Goal: Information Seeking & Learning: Check status

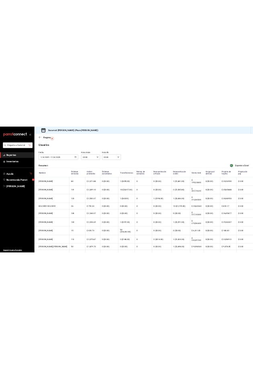
scroll to position [19, 0]
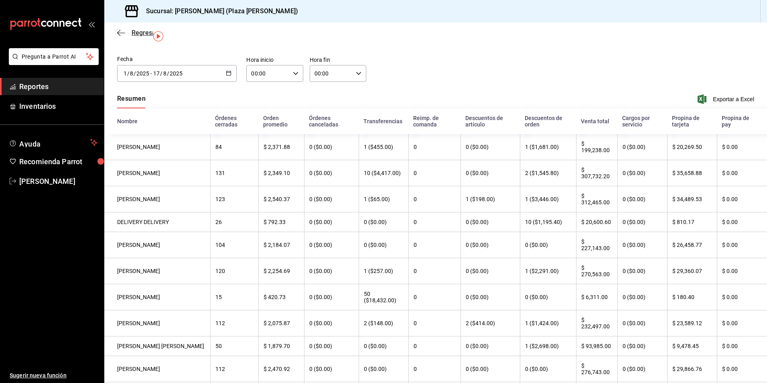
click at [146, 30] on span "Regresar" at bounding box center [145, 33] width 26 height 8
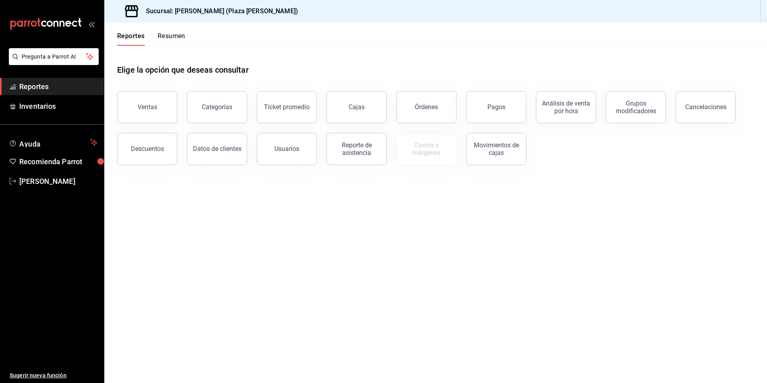
click at [178, 34] on button "Resumen" at bounding box center [172, 39] width 28 height 14
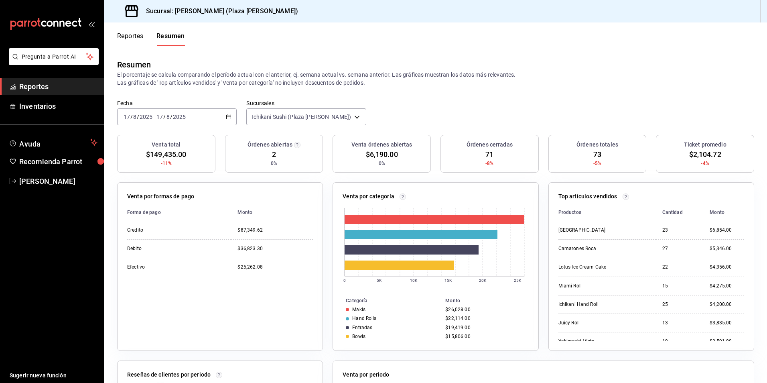
click at [129, 36] on button "Reportes" at bounding box center [130, 39] width 26 height 14
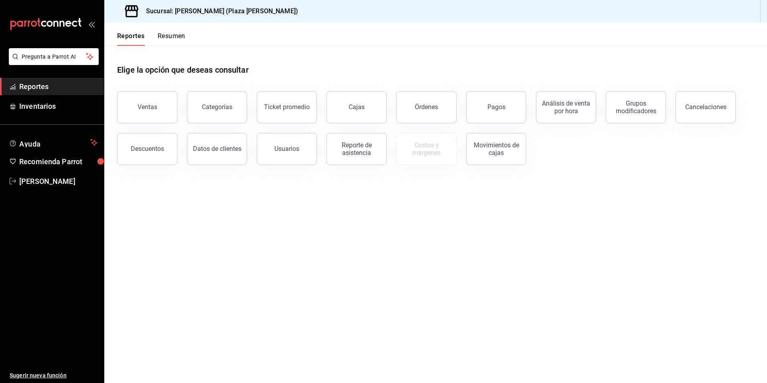
click at [176, 36] on button "Resumen" at bounding box center [172, 39] width 28 height 14
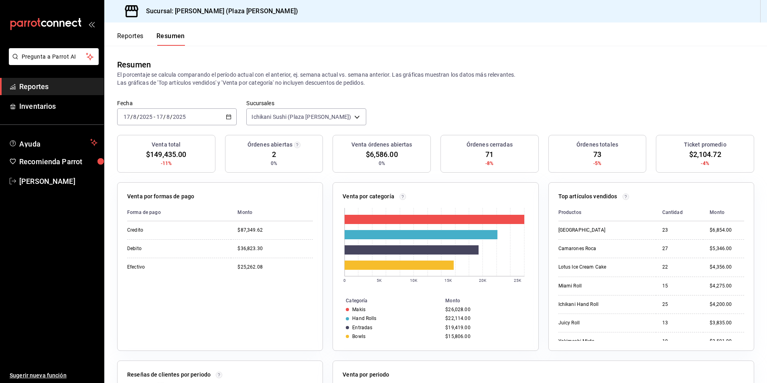
click at [124, 34] on button "Reportes" at bounding box center [130, 39] width 26 height 14
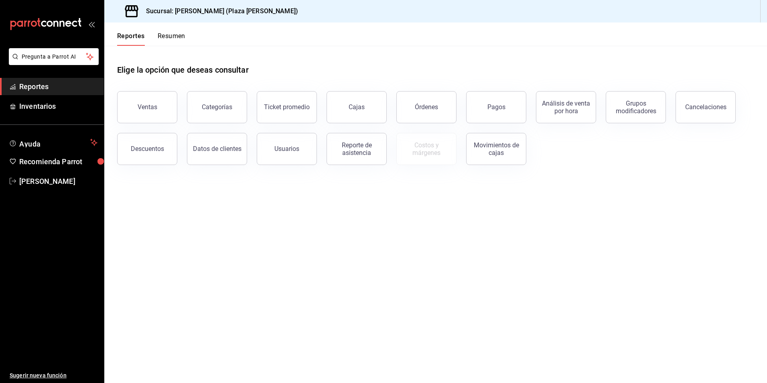
click at [161, 38] on button "Resumen" at bounding box center [172, 39] width 28 height 14
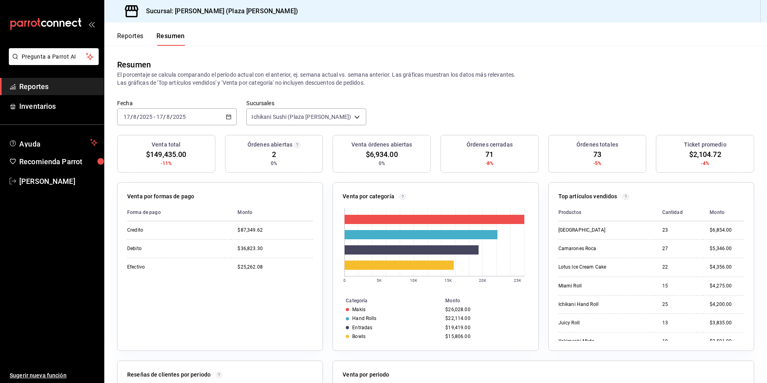
click at [123, 35] on button "Reportes" at bounding box center [130, 39] width 26 height 14
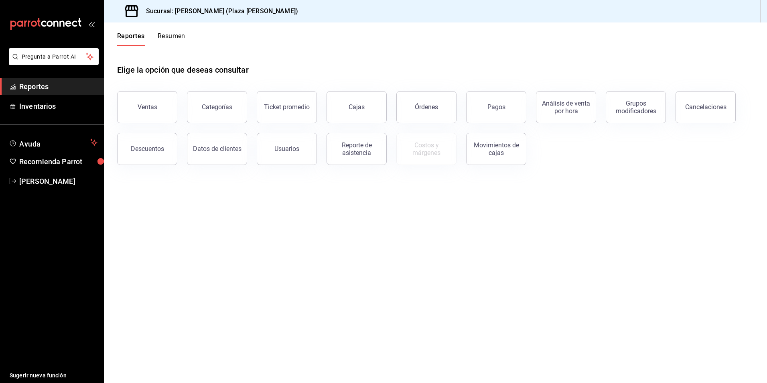
click at [174, 35] on button "Resumen" at bounding box center [172, 39] width 28 height 14
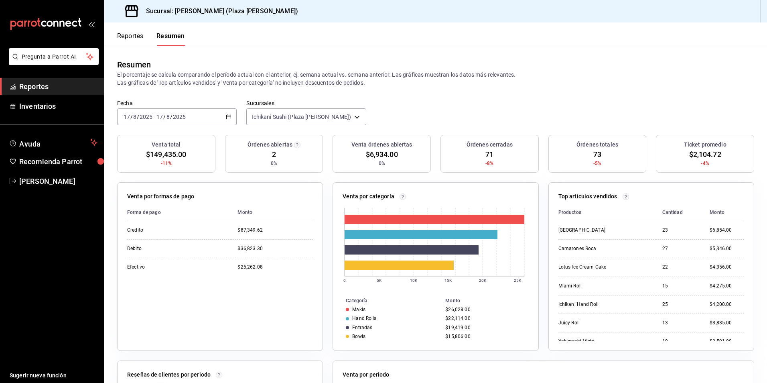
click at [131, 36] on button "Reportes" at bounding box center [130, 39] width 26 height 14
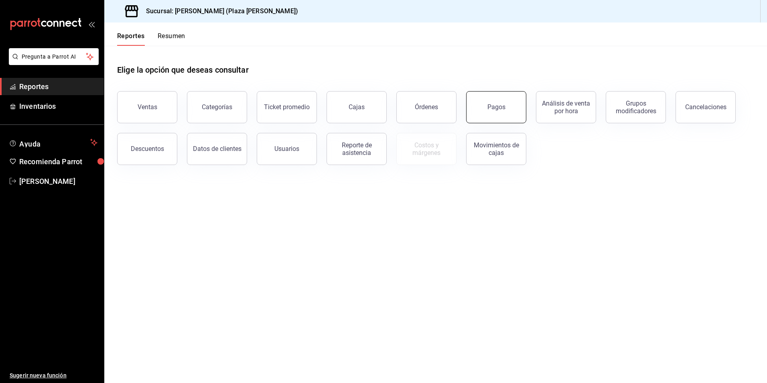
click at [503, 109] on div "Pagos" at bounding box center [496, 107] width 18 height 8
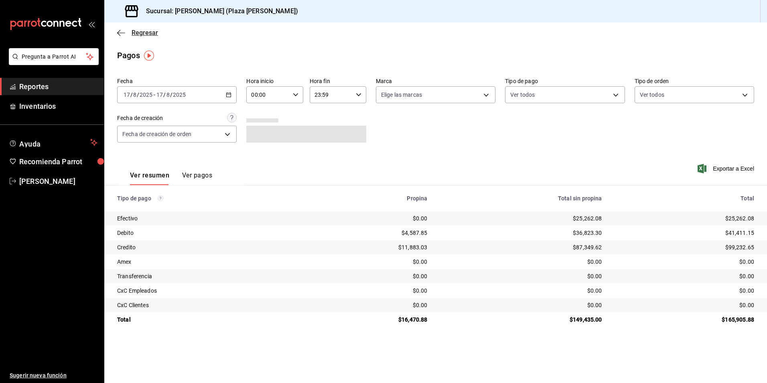
click at [143, 34] on span "Regresar" at bounding box center [145, 33] width 26 height 8
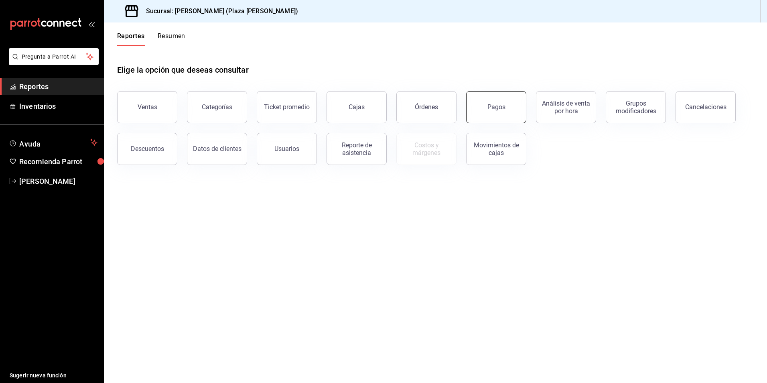
click at [502, 113] on button "Pagos" at bounding box center [496, 107] width 60 height 32
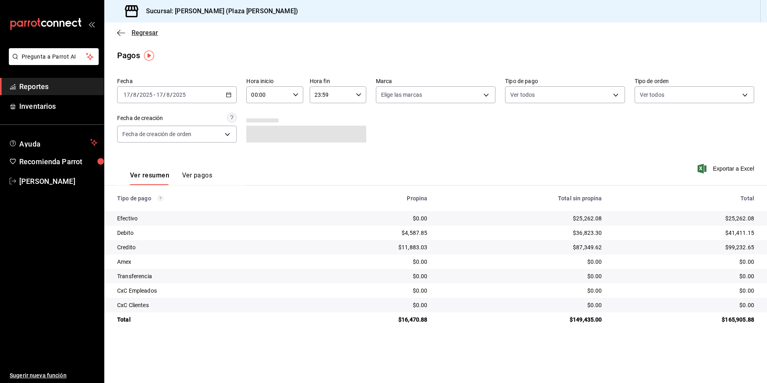
click at [148, 35] on span "Regresar" at bounding box center [145, 33] width 26 height 8
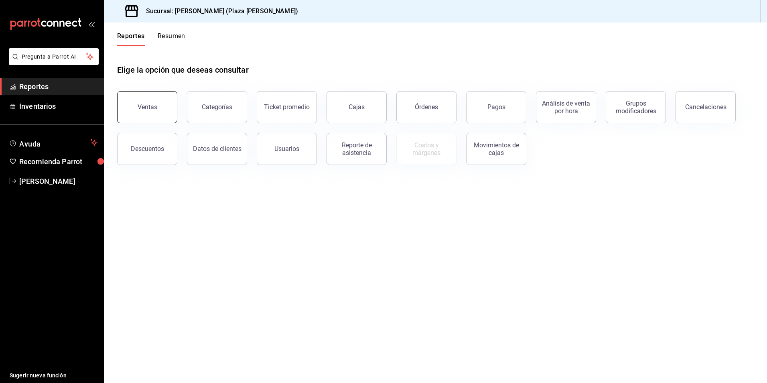
click at [152, 113] on button "Ventas" at bounding box center [147, 107] width 60 height 32
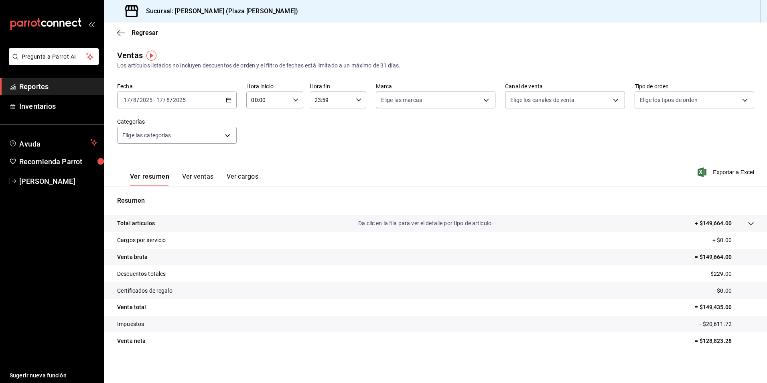
click at [431, 223] on p "Da clic en la fila para ver el detalle por tipo de artículo" at bounding box center [424, 223] width 133 height 8
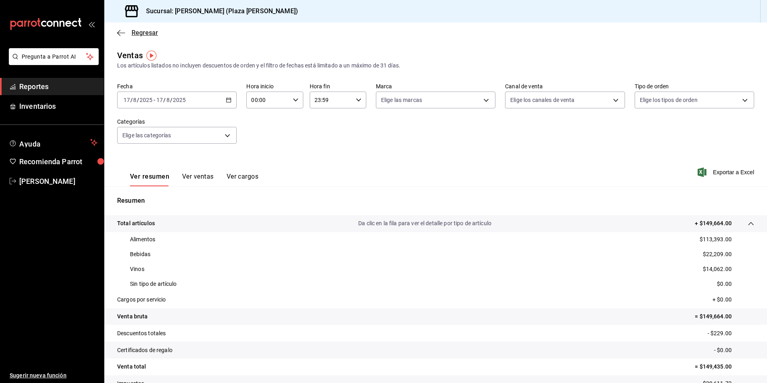
click at [139, 34] on span "Regresar" at bounding box center [145, 33] width 26 height 8
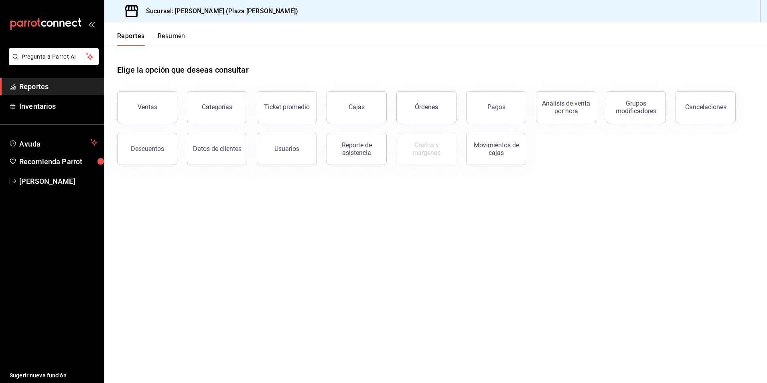
click at [176, 36] on button "Resumen" at bounding box center [172, 39] width 28 height 14
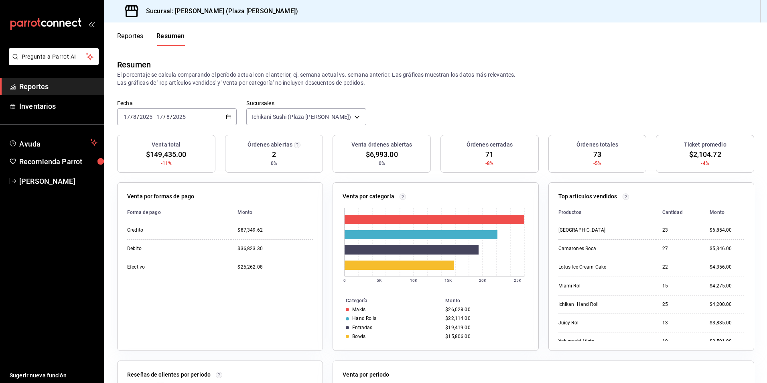
click at [132, 34] on button "Reportes" at bounding box center [130, 39] width 26 height 14
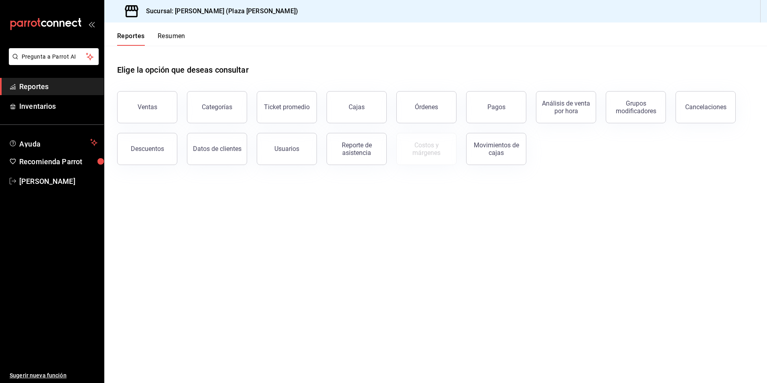
click at [177, 37] on button "Resumen" at bounding box center [172, 39] width 28 height 14
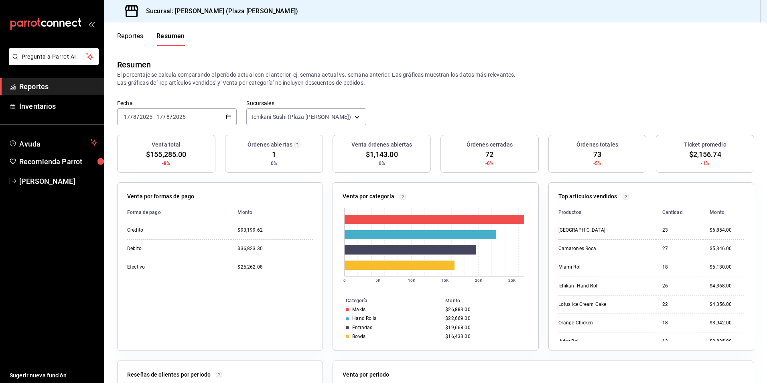
click at [131, 33] on button "Reportes" at bounding box center [130, 39] width 26 height 14
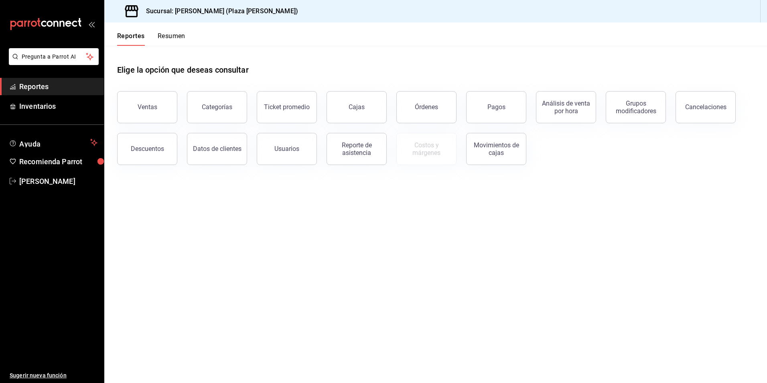
click at [167, 35] on button "Resumen" at bounding box center [172, 39] width 28 height 14
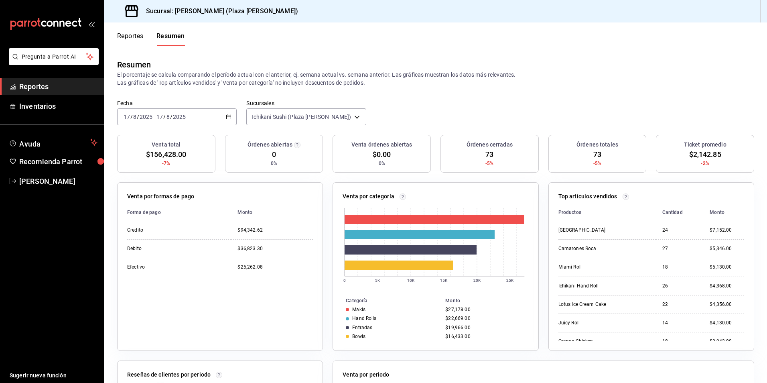
click at [135, 37] on button "Reportes" at bounding box center [130, 39] width 26 height 14
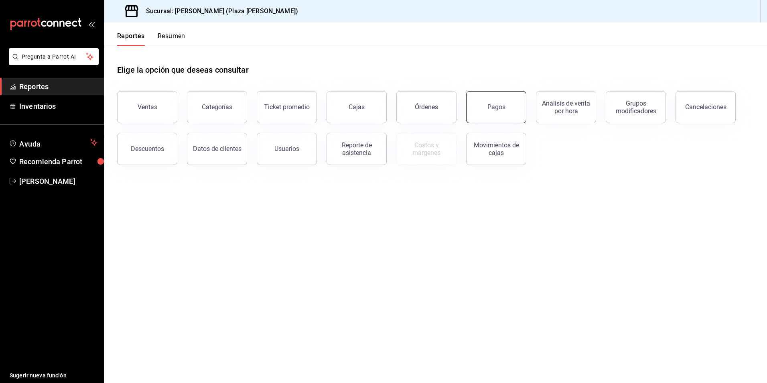
click at [507, 111] on button "Pagos" at bounding box center [496, 107] width 60 height 32
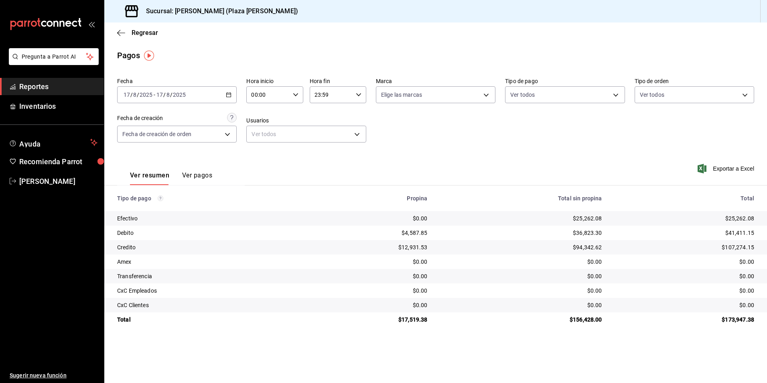
click at [60, 95] on link "Reportes" at bounding box center [52, 86] width 104 height 17
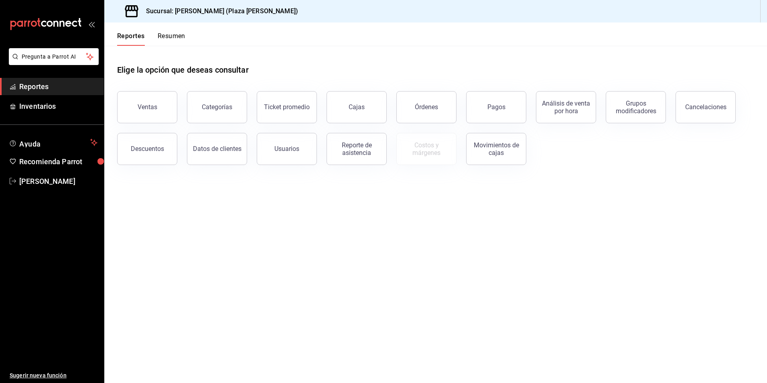
click at [168, 39] on button "Resumen" at bounding box center [172, 39] width 28 height 14
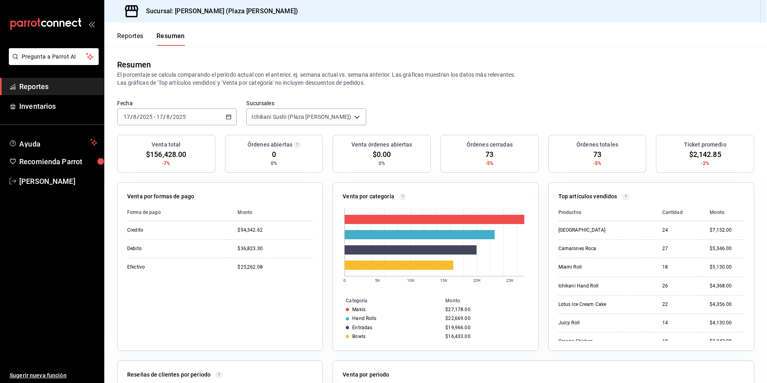
click at [75, 86] on span "Reportes" at bounding box center [58, 86] width 78 height 11
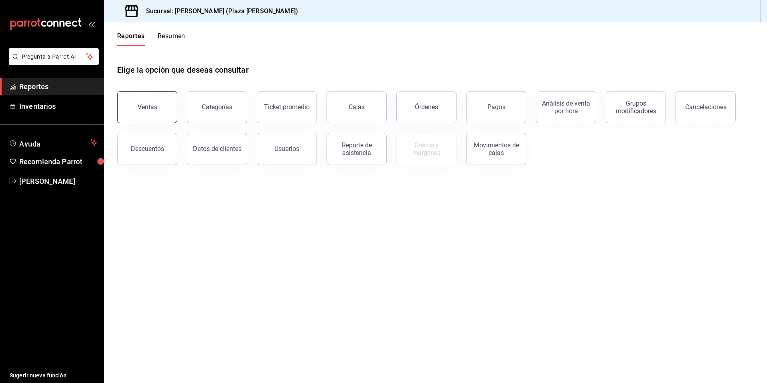
click at [170, 105] on button "Ventas" at bounding box center [147, 107] width 60 height 32
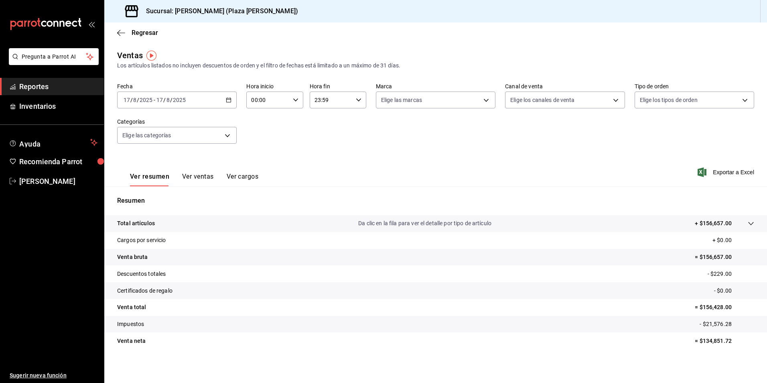
click at [186, 105] on div "[DATE] [DATE] - [DATE] [DATE]" at bounding box center [177, 99] width 120 height 17
click at [153, 198] on span "Rango de fechas" at bounding box center [155, 196] width 62 height 8
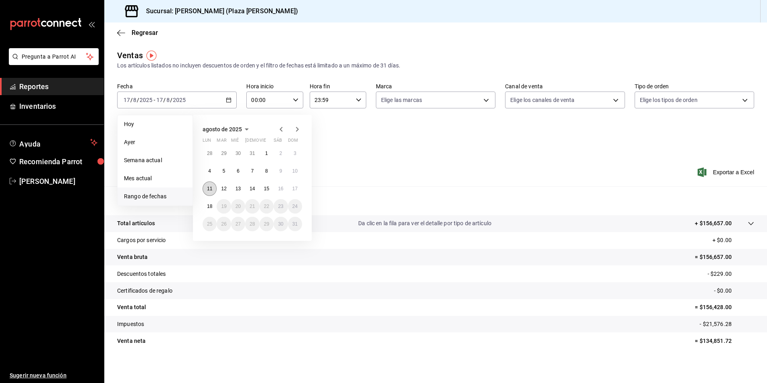
click at [206, 190] on button "11" at bounding box center [210, 188] width 14 height 14
click at [297, 188] on abbr "17" at bounding box center [294, 189] width 5 height 6
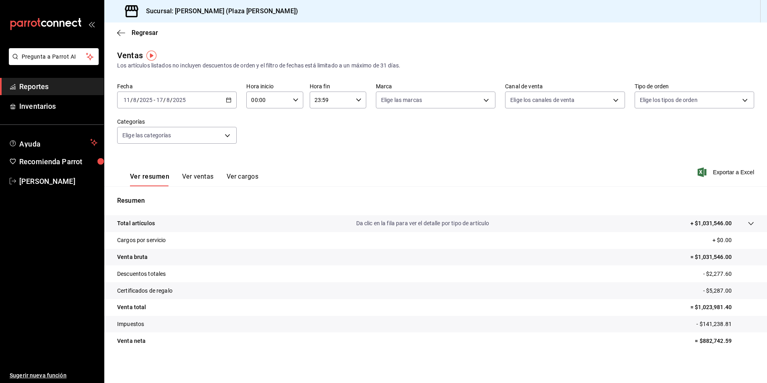
click at [193, 183] on button "Ver ventas" at bounding box center [198, 179] width 32 height 14
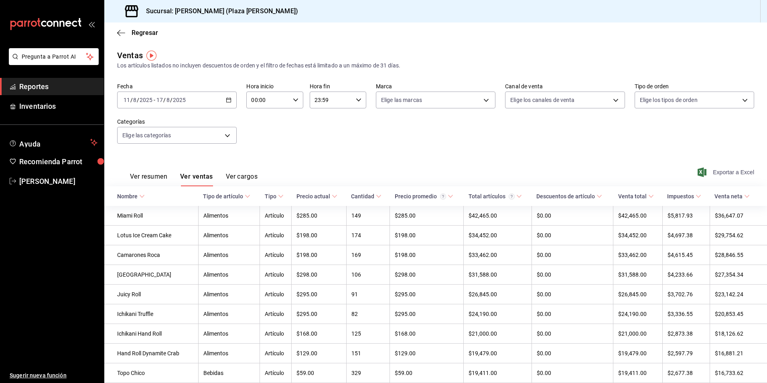
click at [720, 173] on span "Exportar a Excel" at bounding box center [726, 172] width 55 height 10
click at [61, 83] on span "Reportes" at bounding box center [58, 86] width 78 height 11
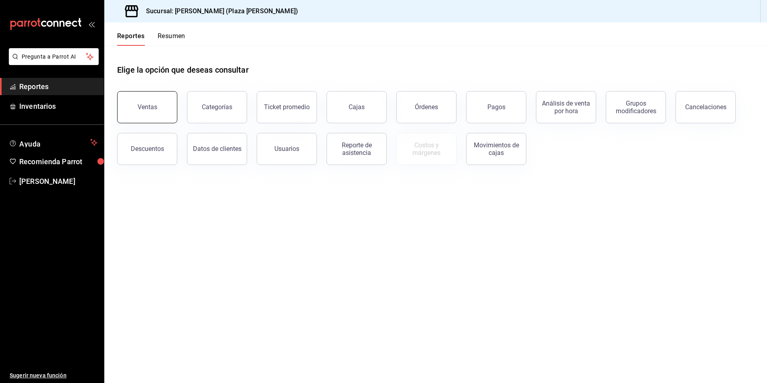
click at [168, 115] on button "Ventas" at bounding box center [147, 107] width 60 height 32
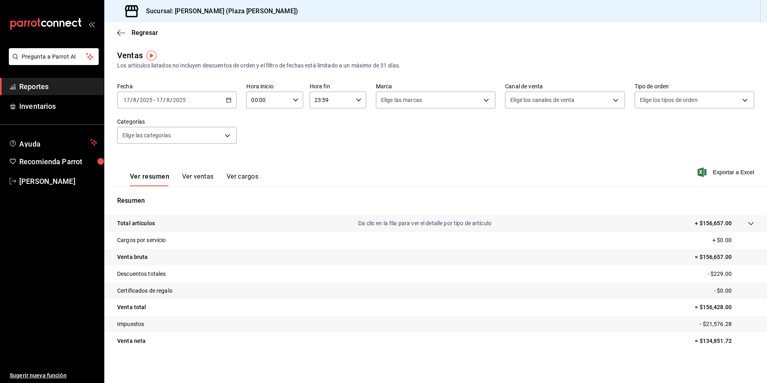
click at [195, 180] on button "Ver ventas" at bounding box center [198, 179] width 32 height 14
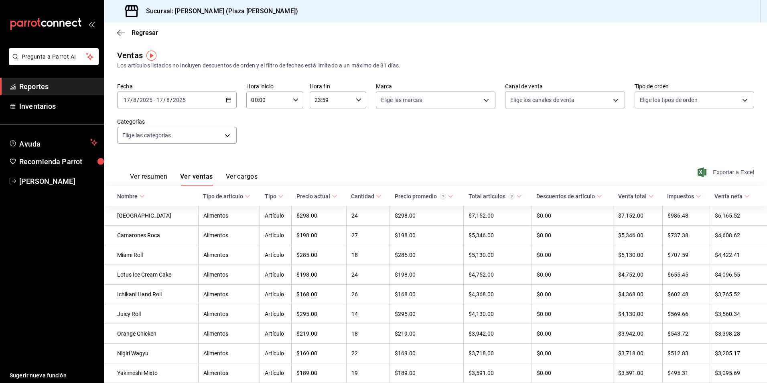
click at [714, 169] on span "Exportar a Excel" at bounding box center [726, 172] width 55 height 10
click at [42, 90] on span "Reportes" at bounding box center [58, 86] width 78 height 11
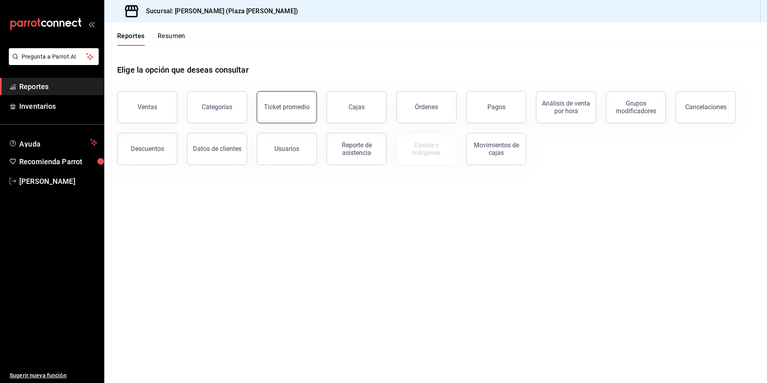
click at [287, 99] on button "Ticket promedio" at bounding box center [287, 107] width 60 height 32
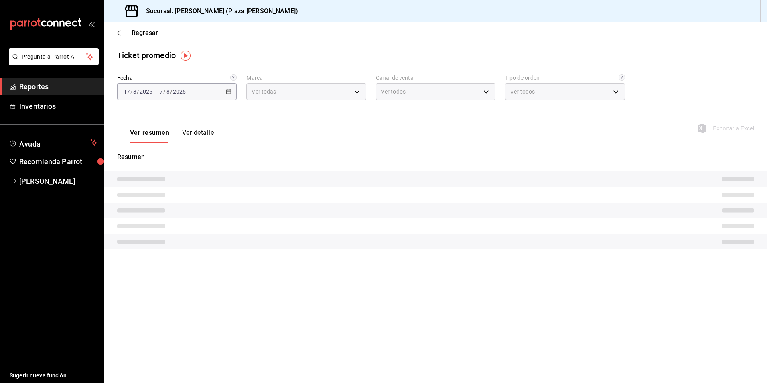
type input "abc0a998-24f3-49b9-87eb-b6f27766d4d5"
type input "PARROT,UBER_EATS,RAPPI,DIDI_FOOD,ONLINE"
type input "c62a6c8a-5deb-4e34-9cb3-511eee532814,EXTERNAL"
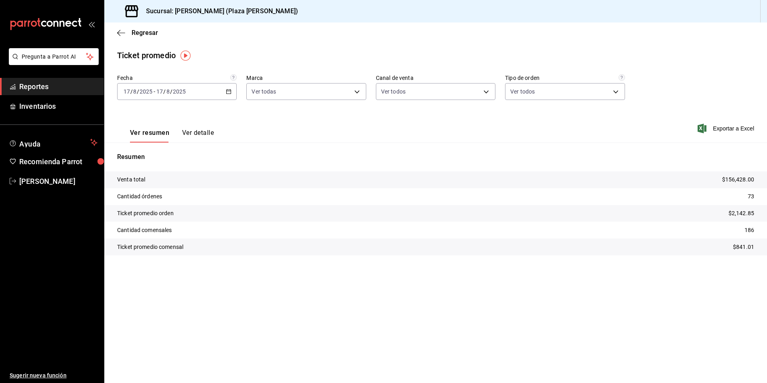
click at [69, 90] on span "Reportes" at bounding box center [58, 86] width 78 height 11
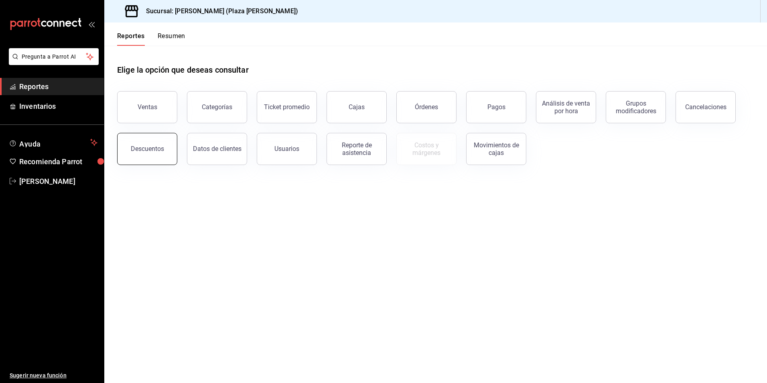
click at [148, 144] on button "Descuentos" at bounding box center [147, 149] width 60 height 32
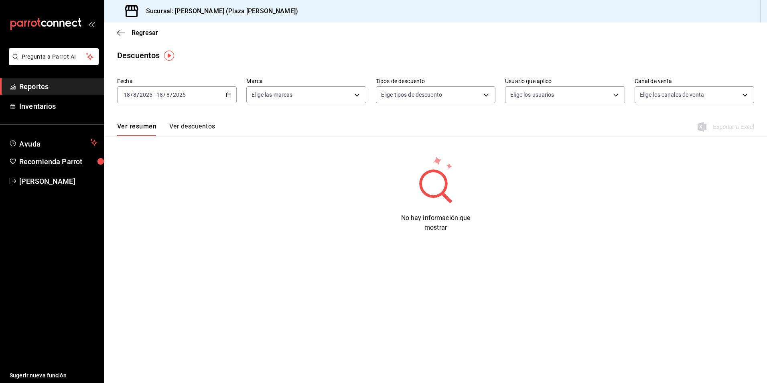
click at [310, 191] on div "No hay información que mostrar" at bounding box center [435, 193] width 663 height 77
click at [199, 97] on div "[DATE] [DATE] - [DATE] [DATE]" at bounding box center [177, 94] width 120 height 17
click at [184, 136] on span "Ayer" at bounding box center [155, 137] width 62 height 8
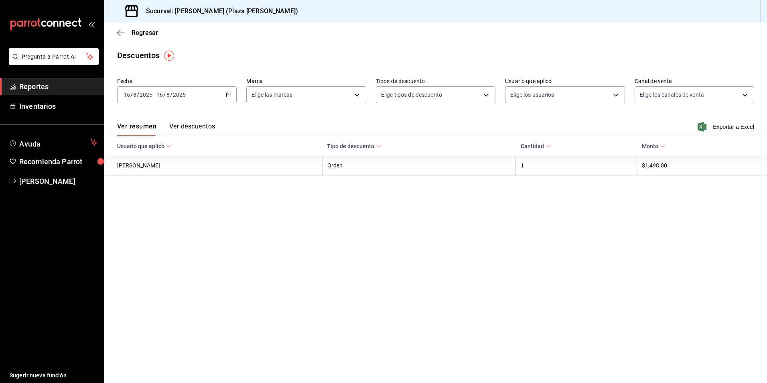
click at [183, 94] on input "2025" at bounding box center [179, 94] width 14 height 6
click at [178, 111] on li "Hoy" at bounding box center [155, 119] width 75 height 18
click at [189, 120] on div "Ver resumen Ver descuentos Exportar a Excel" at bounding box center [435, 124] width 663 height 23
click at [193, 123] on button "Ver descuentos" at bounding box center [192, 129] width 46 height 14
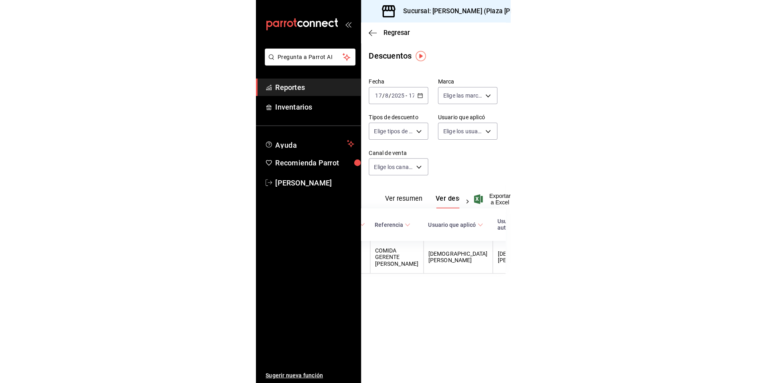
scroll to position [0, 288]
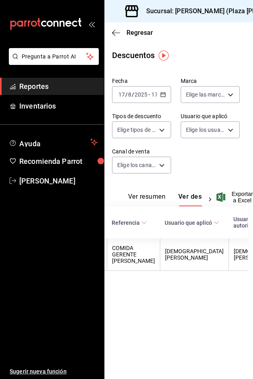
click at [57, 89] on span "Reportes" at bounding box center [58, 86] width 78 height 11
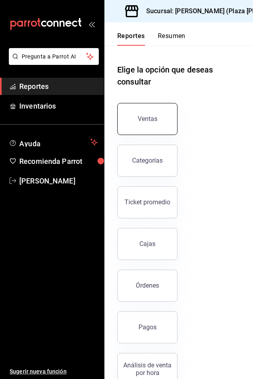
click at [137, 128] on button "Ventas" at bounding box center [147, 119] width 60 height 32
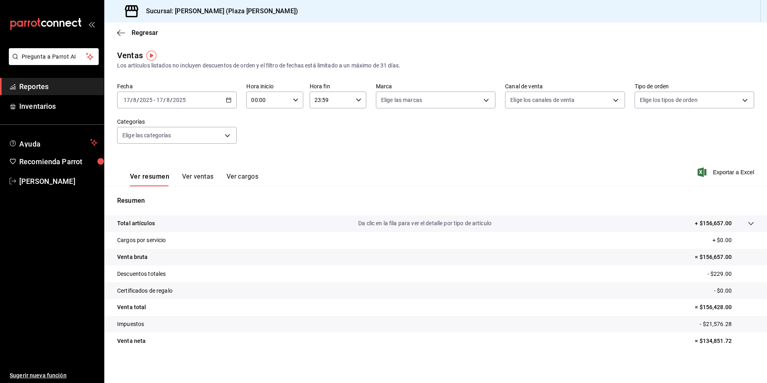
click at [198, 172] on div "Ver resumen Ver ventas Ver cargos" at bounding box center [187, 174] width 141 height 23
click at [202, 174] on button "Ver ventas" at bounding box center [198, 179] width 32 height 14
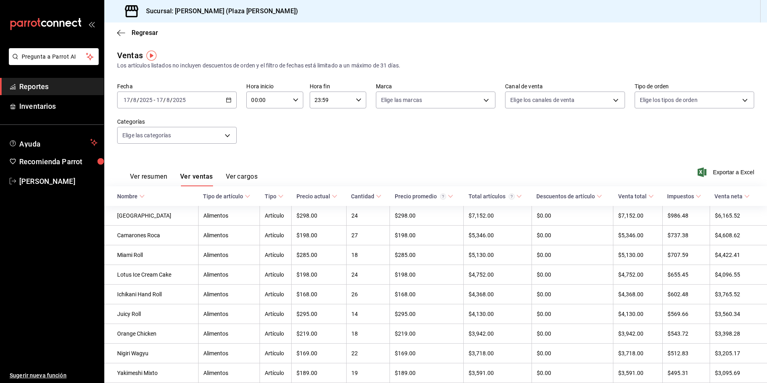
click at [134, 196] on div "Nombre" at bounding box center [127, 196] width 20 height 6
